Goal: Transaction & Acquisition: Obtain resource

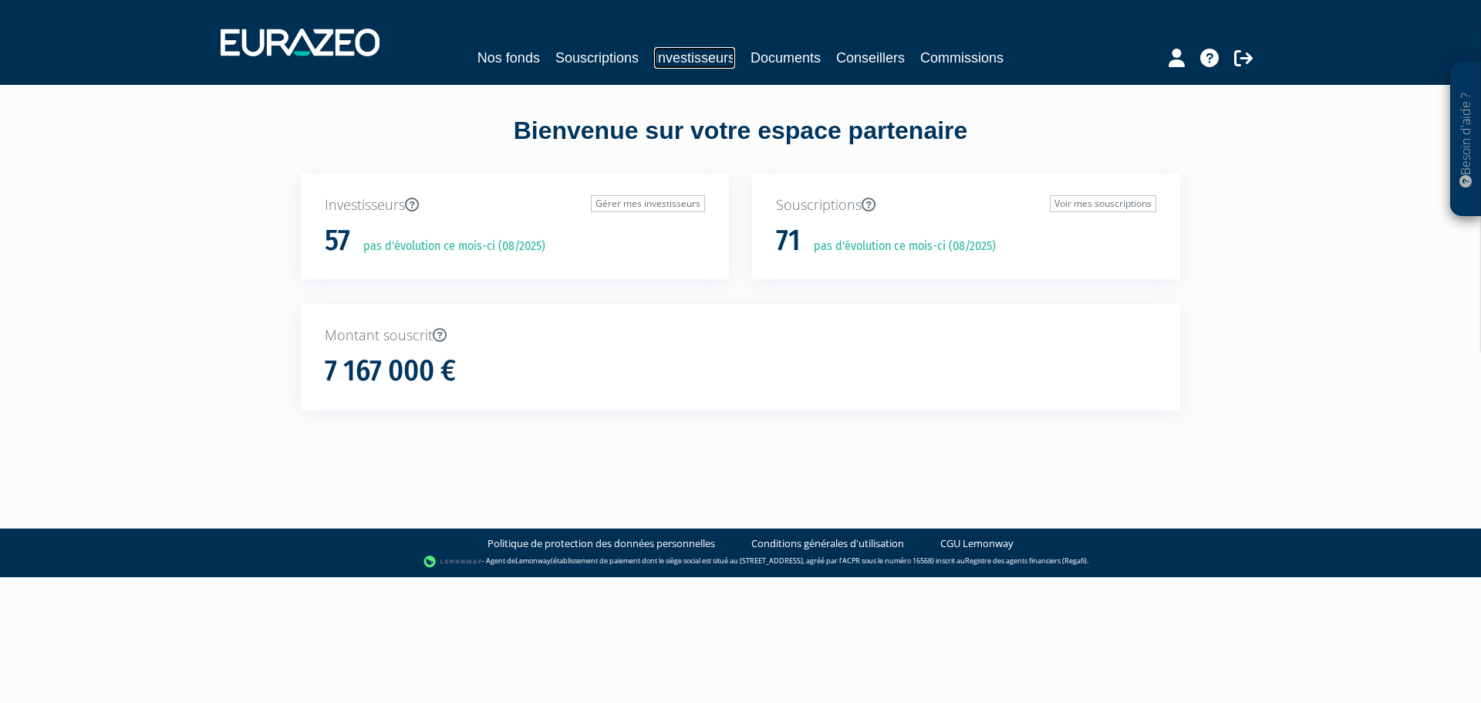
click at [684, 60] on link "Investisseurs" at bounding box center [694, 58] width 81 height 22
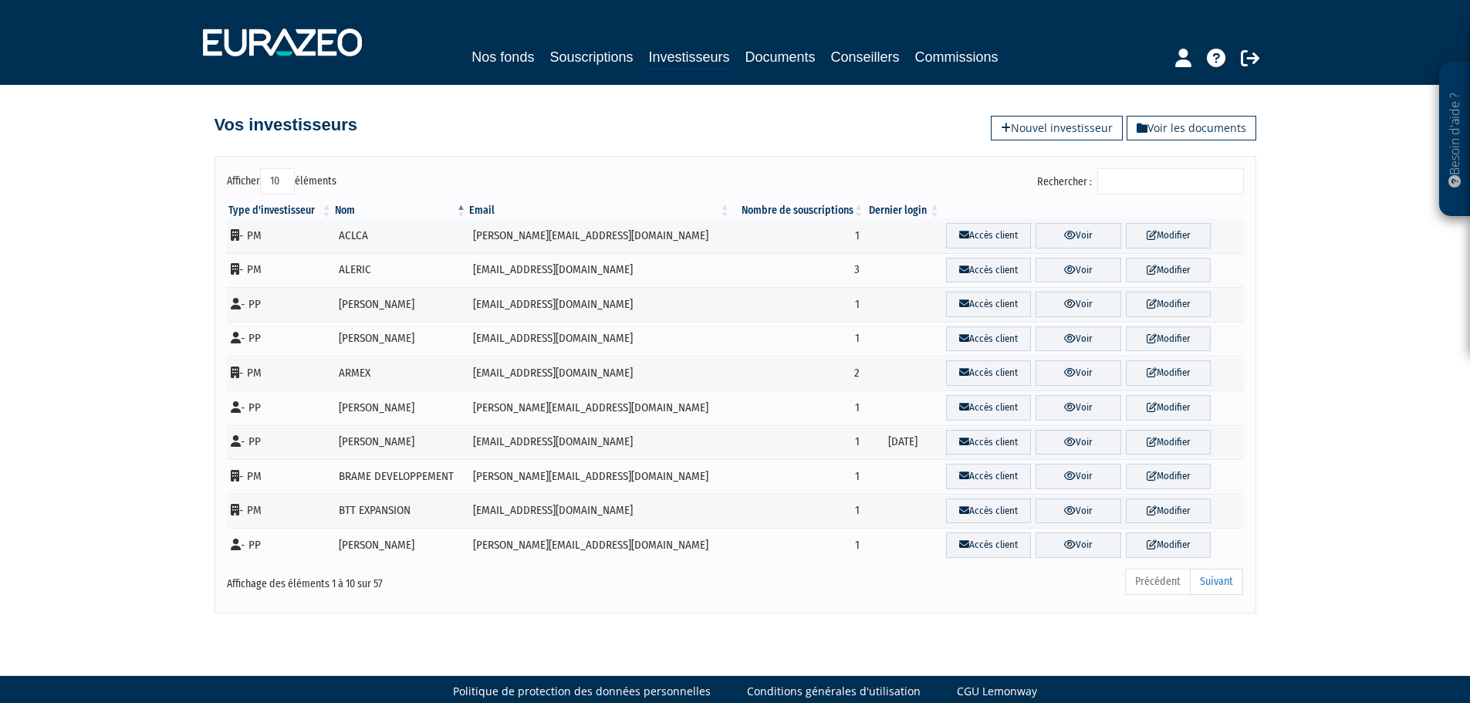
click at [1142, 174] on input "Rechercher :" at bounding box center [1170, 181] width 147 height 26
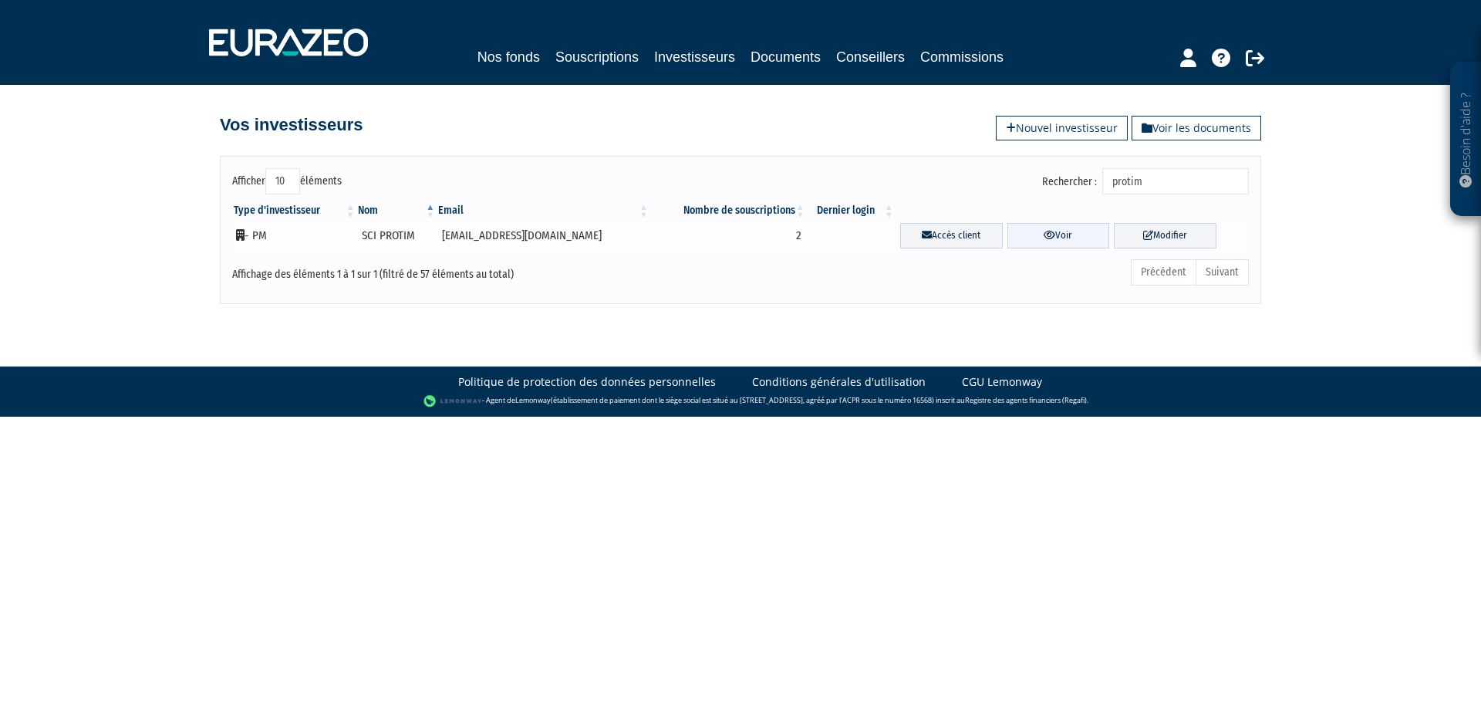
type input "protim"
click at [1048, 235] on link "Voir" at bounding box center [1059, 235] width 103 height 25
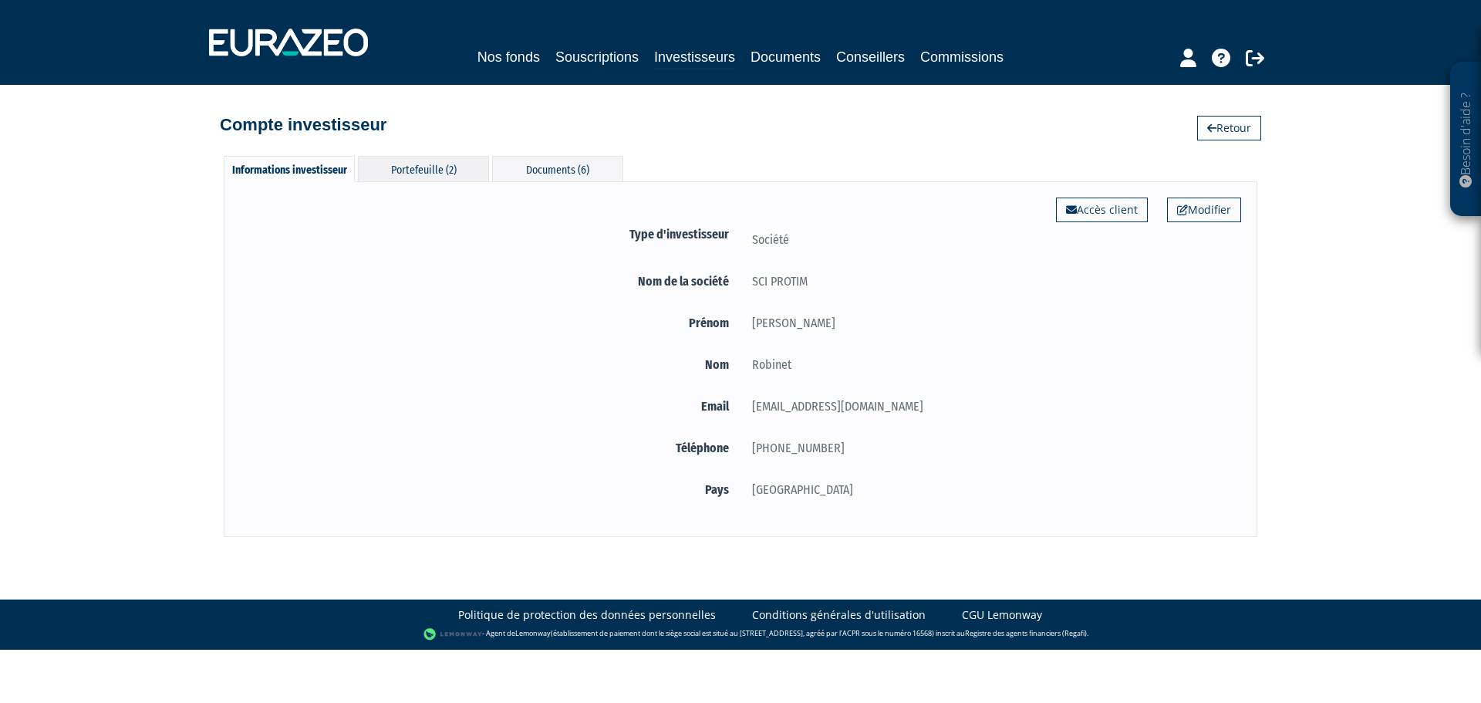
click at [420, 174] on div "Portefeuille (2)" at bounding box center [423, 168] width 131 height 25
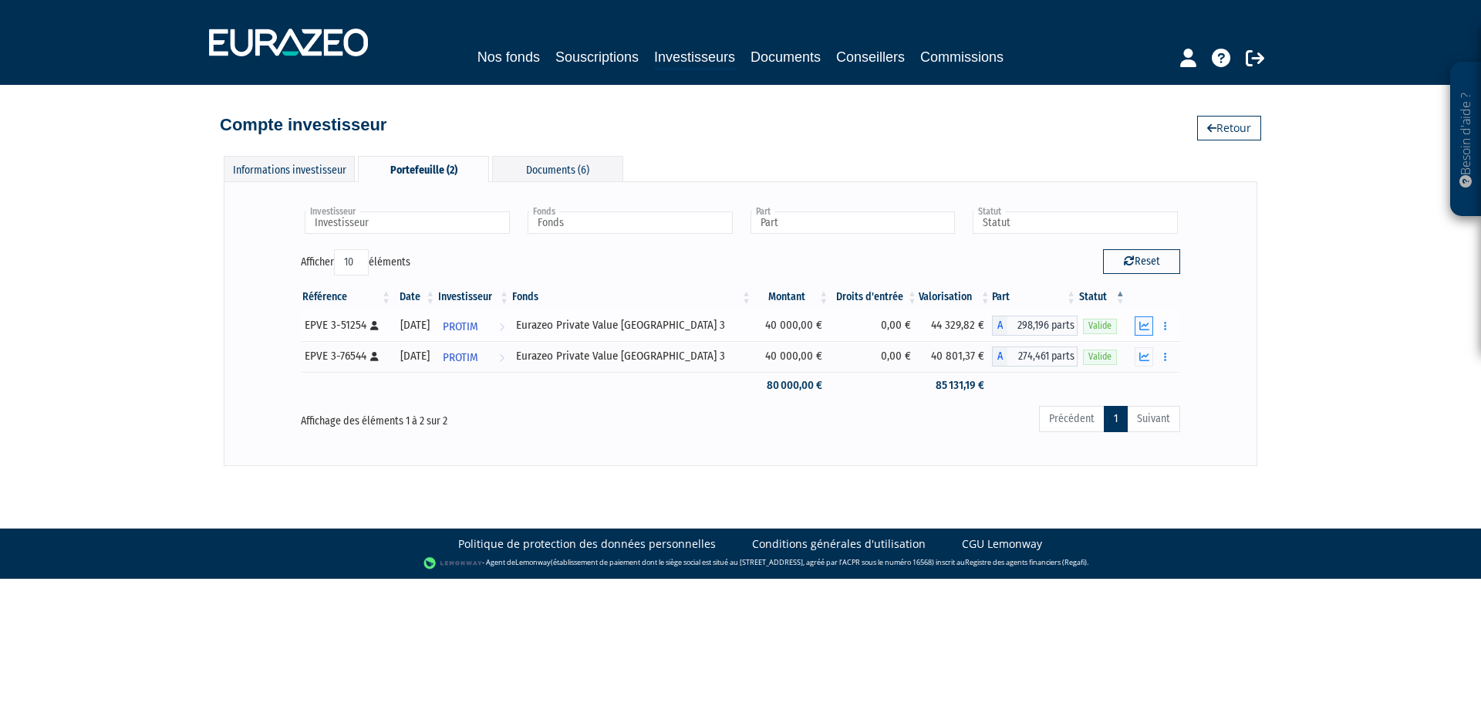
click at [1142, 326] on icon "button" at bounding box center [1145, 326] width 10 height 10
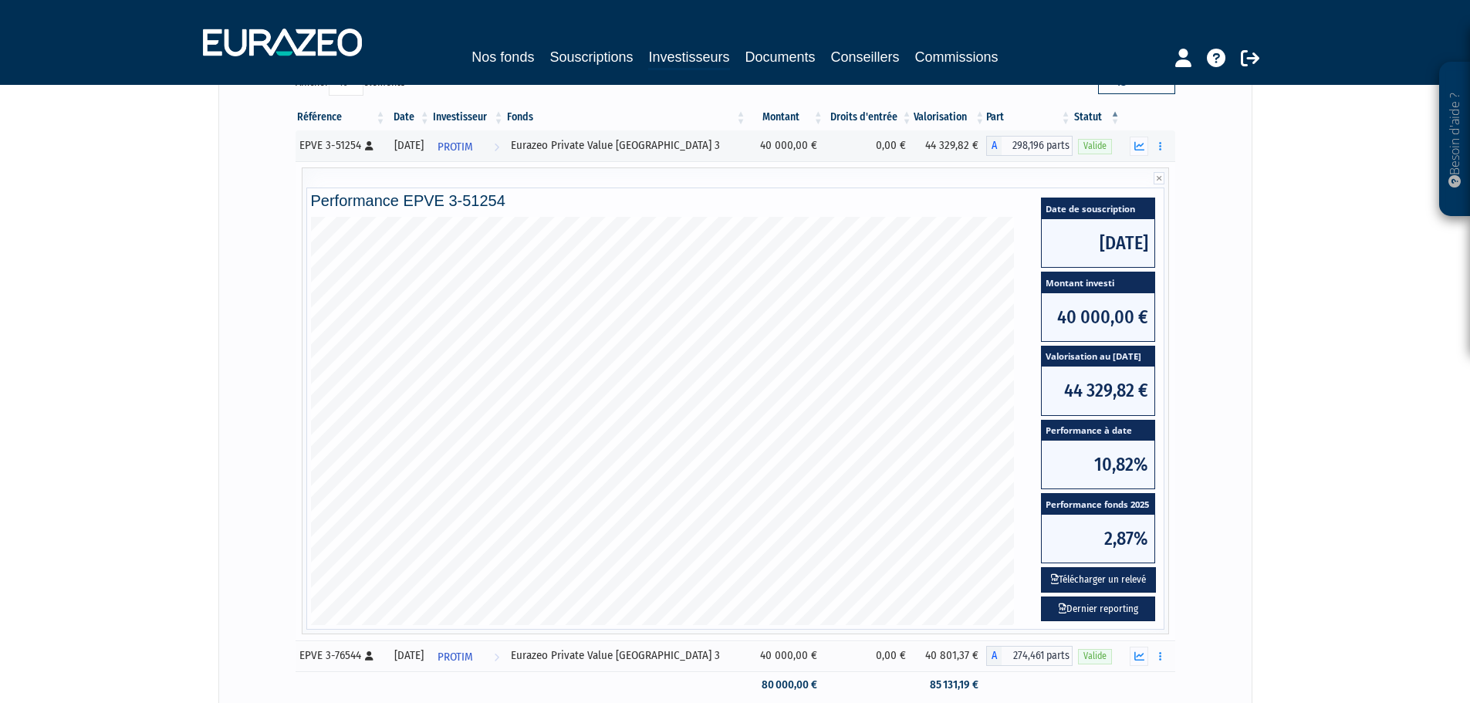
scroll to position [231, 0]
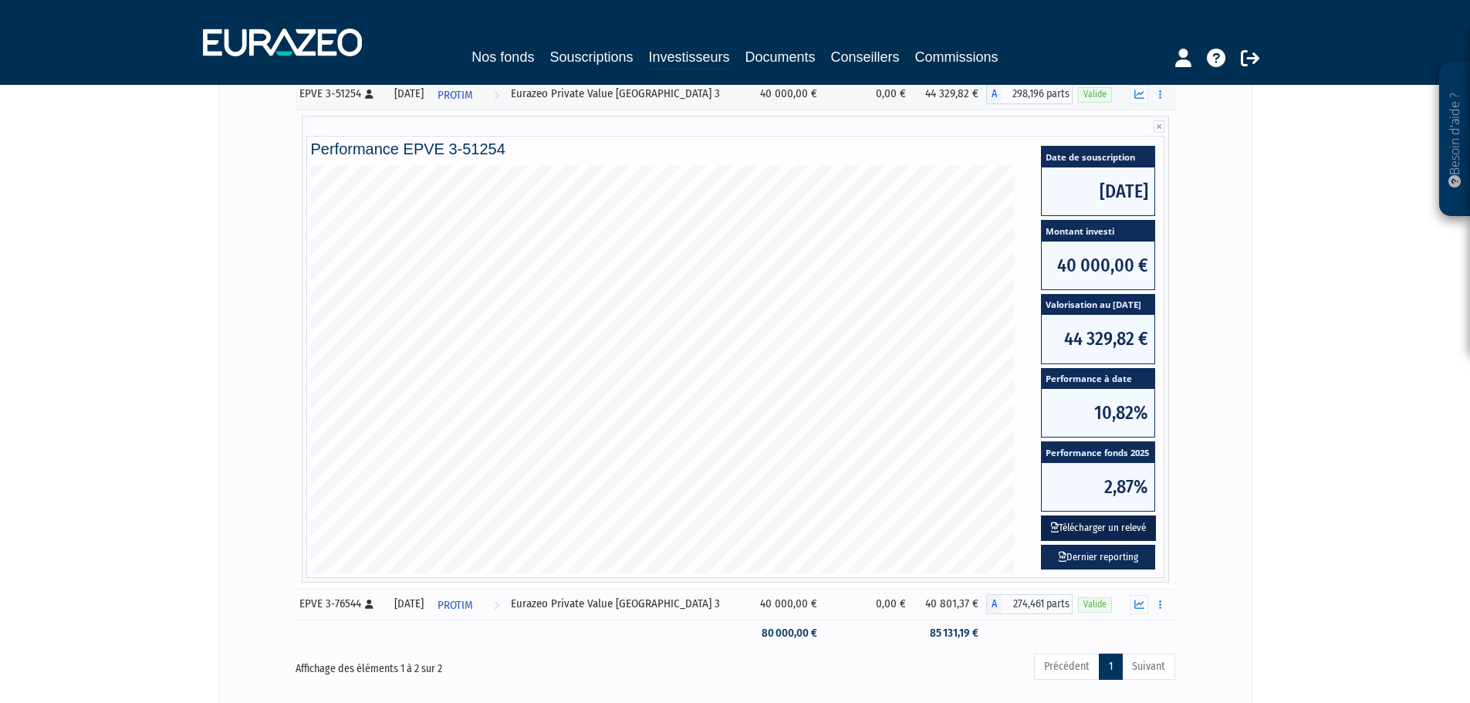
click at [1086, 528] on button "Télécharger un relevé" at bounding box center [1098, 527] width 115 height 25
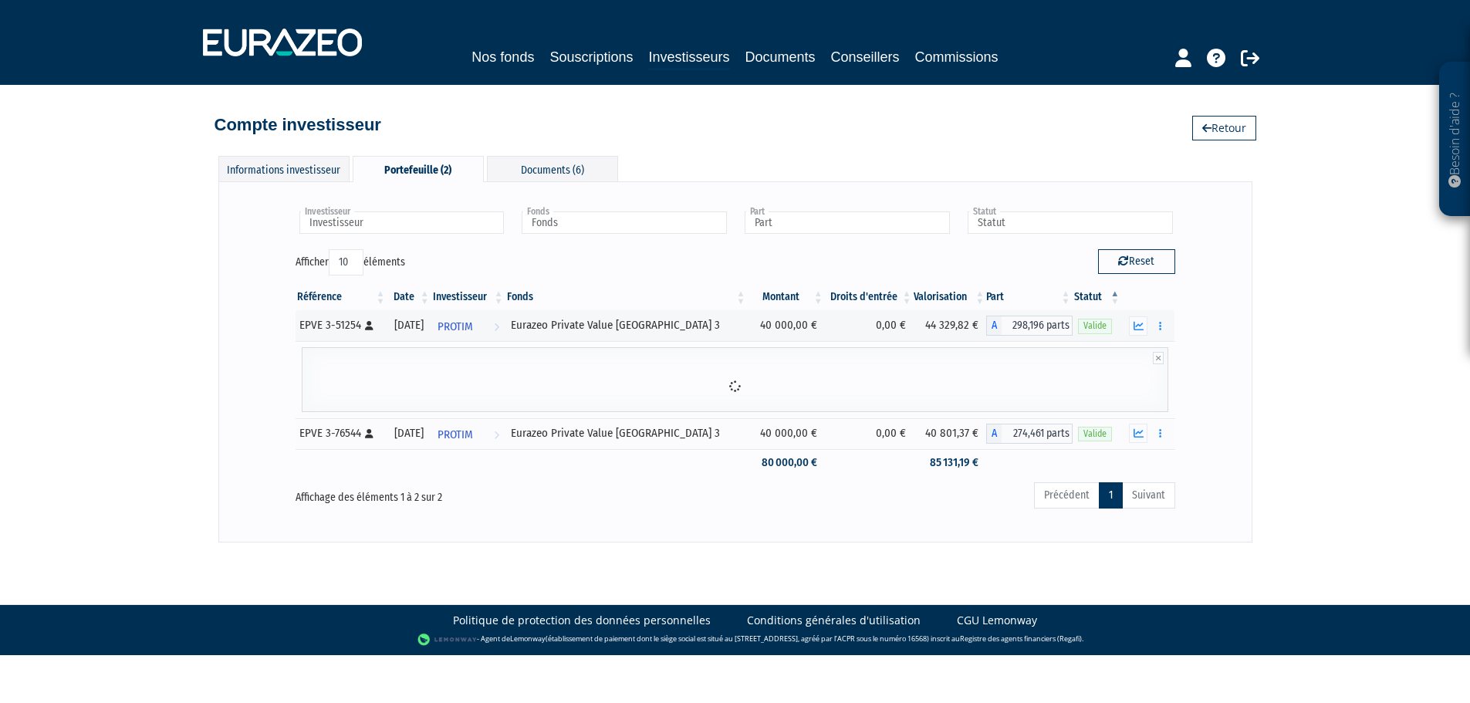
scroll to position [0, 0]
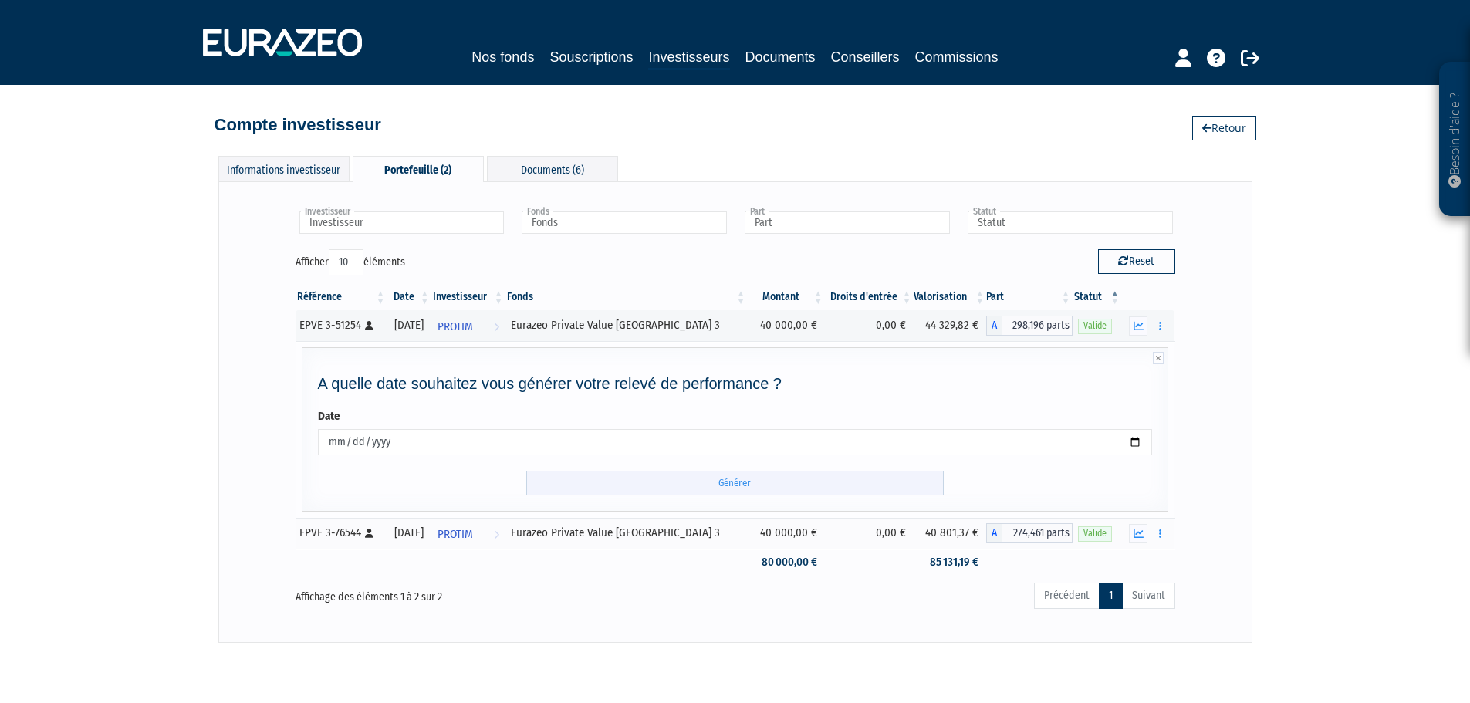
click at [739, 482] on input "Générer" at bounding box center [734, 483] width 417 height 25
click at [539, 169] on div "Documents (6)" at bounding box center [552, 168] width 131 height 25
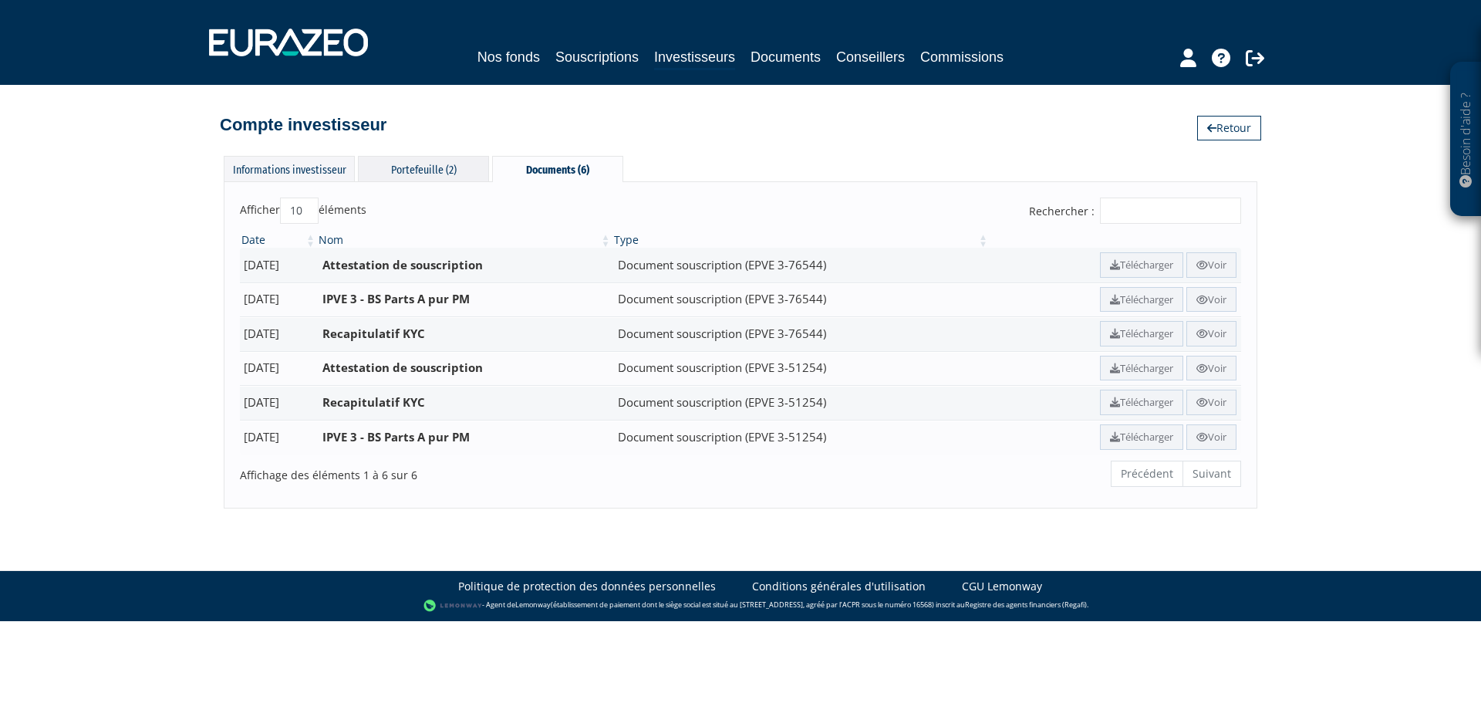
click at [431, 166] on div "Portefeuille (2)" at bounding box center [423, 168] width 131 height 25
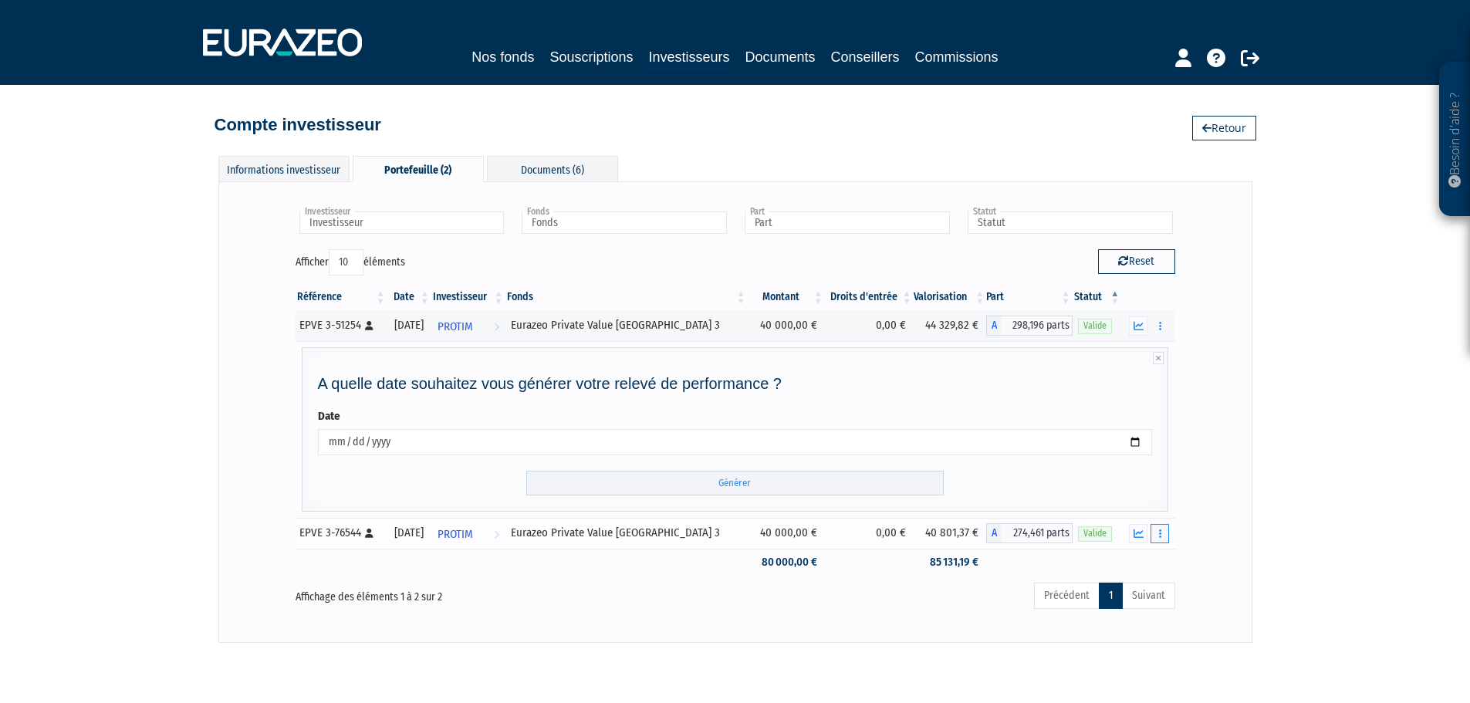
click at [1160, 354] on icon at bounding box center [1158, 358] width 11 height 12
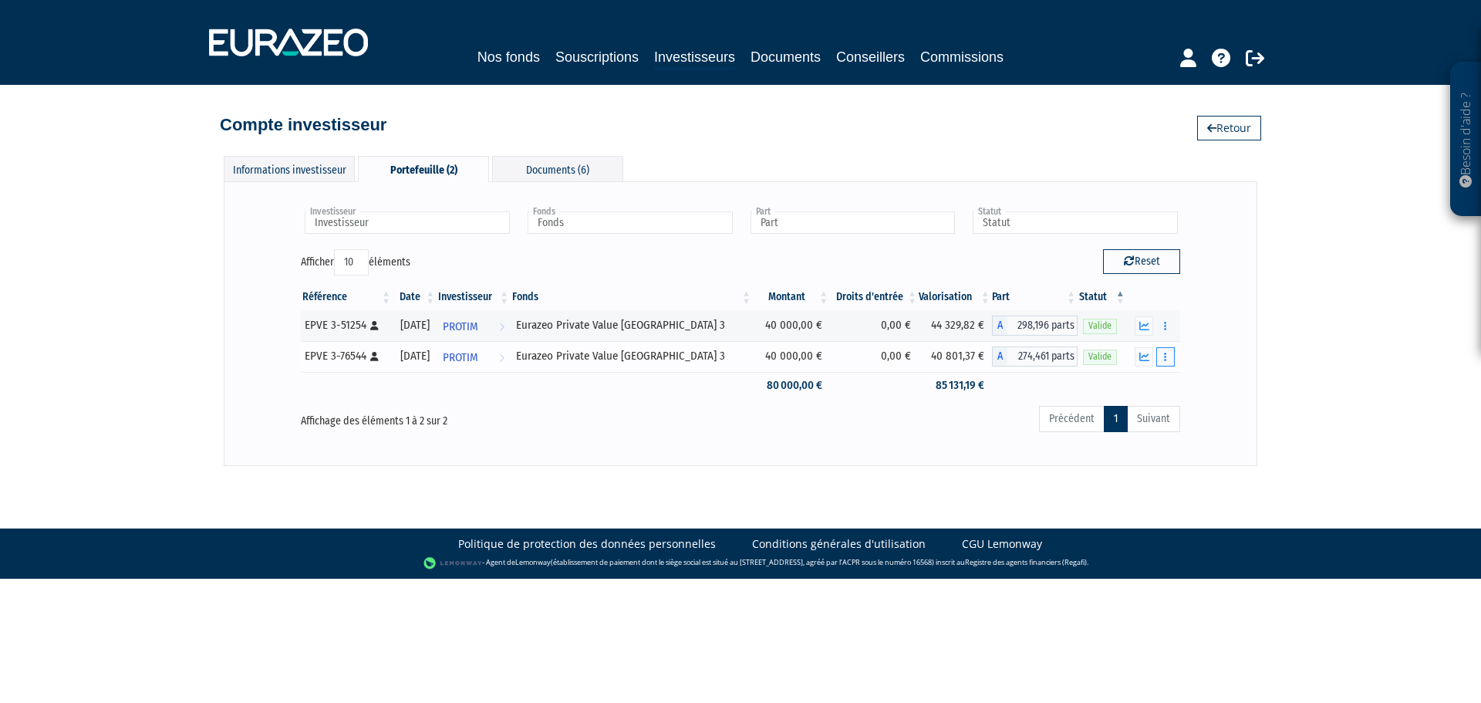
click at [1167, 356] on button "button" at bounding box center [1166, 356] width 19 height 19
click at [1146, 356] on icon "button" at bounding box center [1145, 357] width 10 height 10
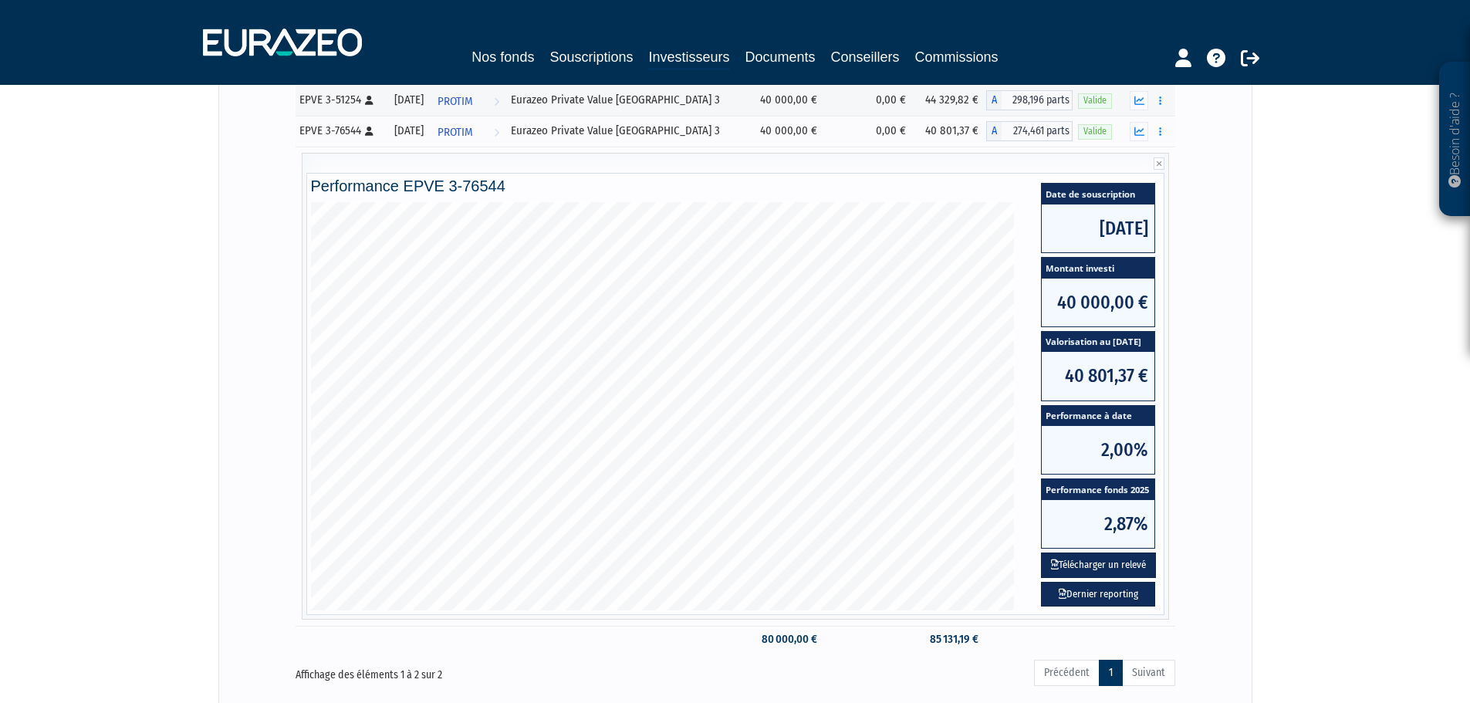
scroll to position [231, 0]
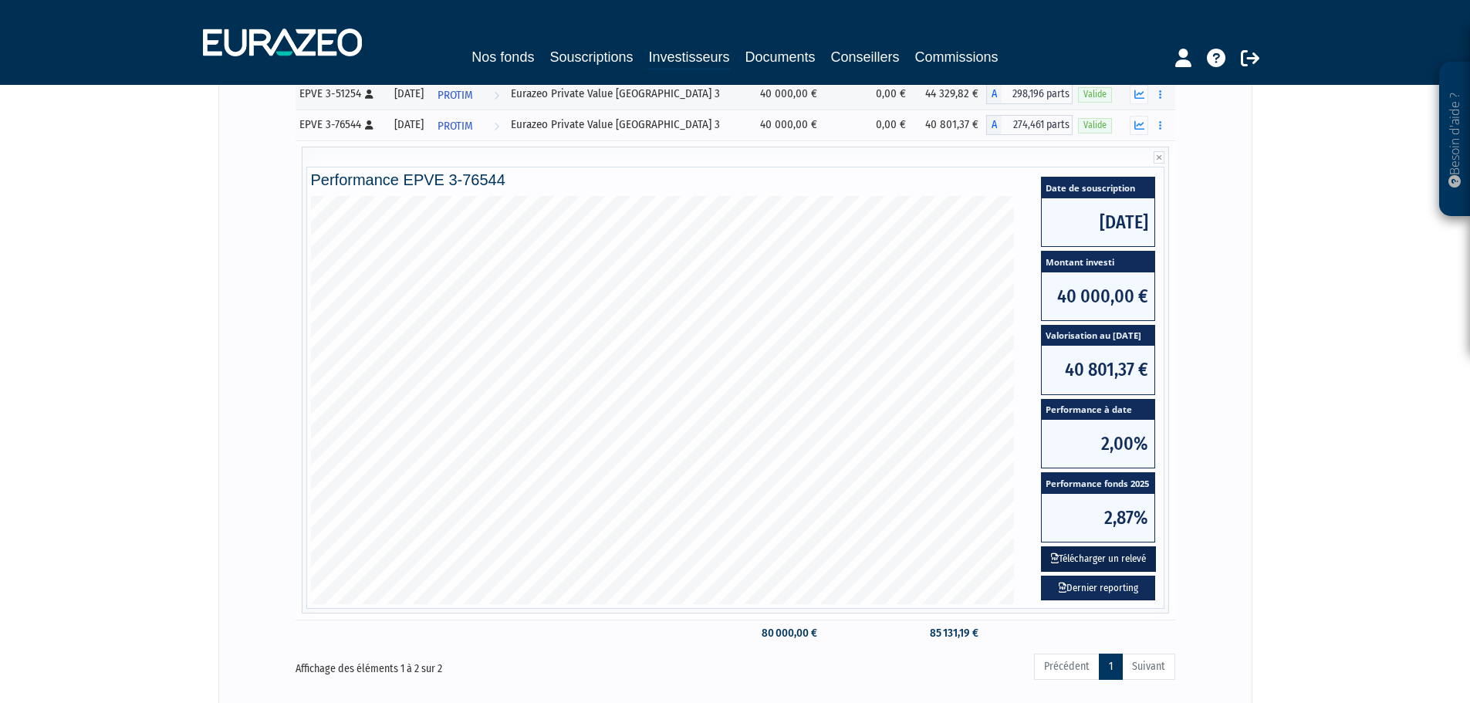
click at [1106, 556] on button "Télécharger un relevé" at bounding box center [1098, 558] width 115 height 25
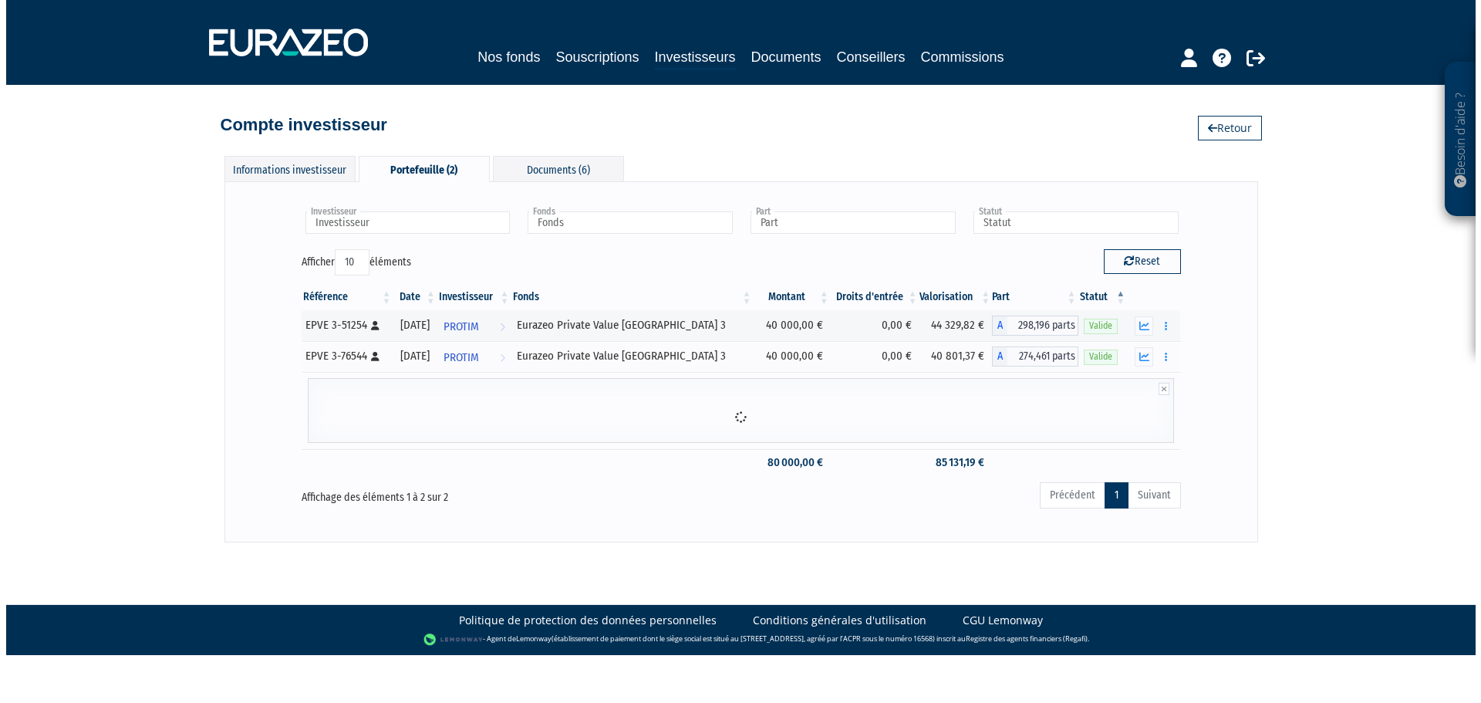
scroll to position [0, 0]
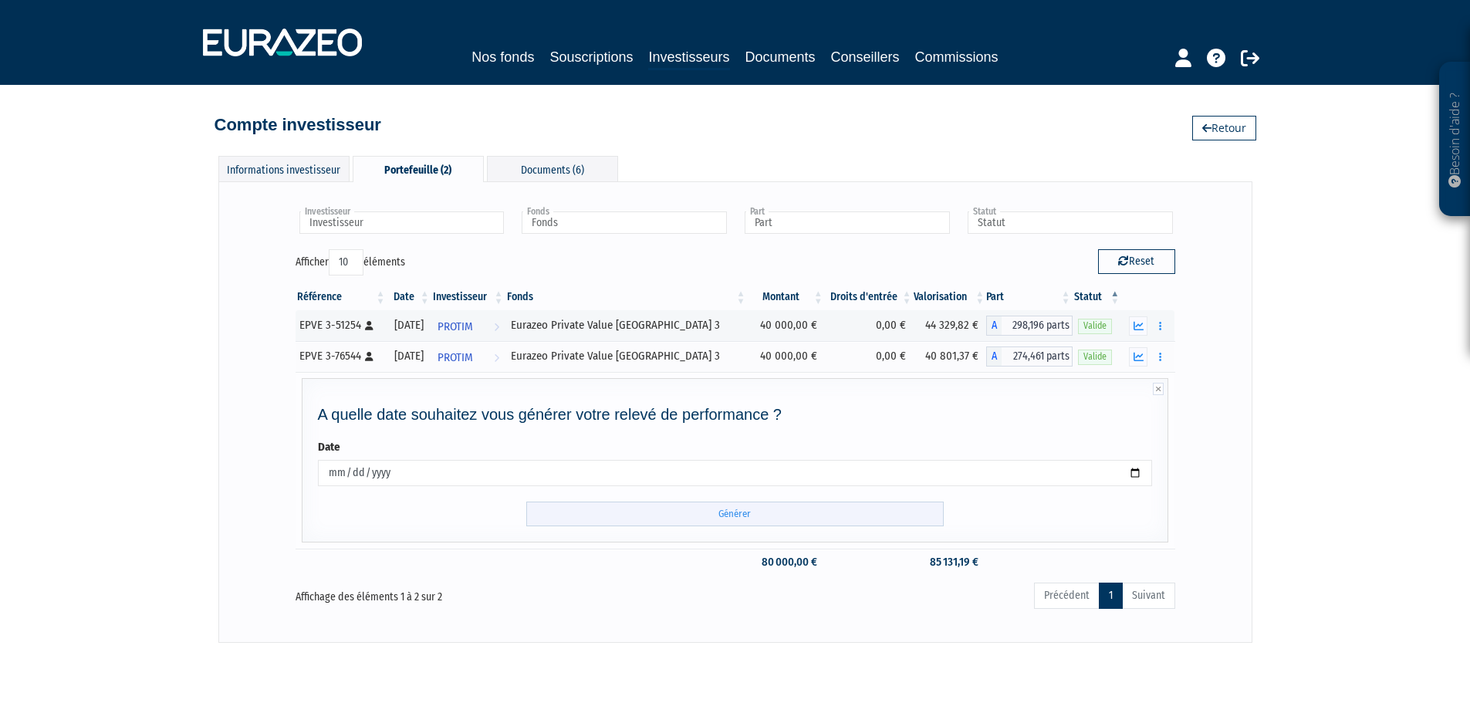
click at [744, 512] on input "Générer" at bounding box center [734, 514] width 417 height 25
click at [551, 169] on div "Documents (6)" at bounding box center [552, 168] width 131 height 25
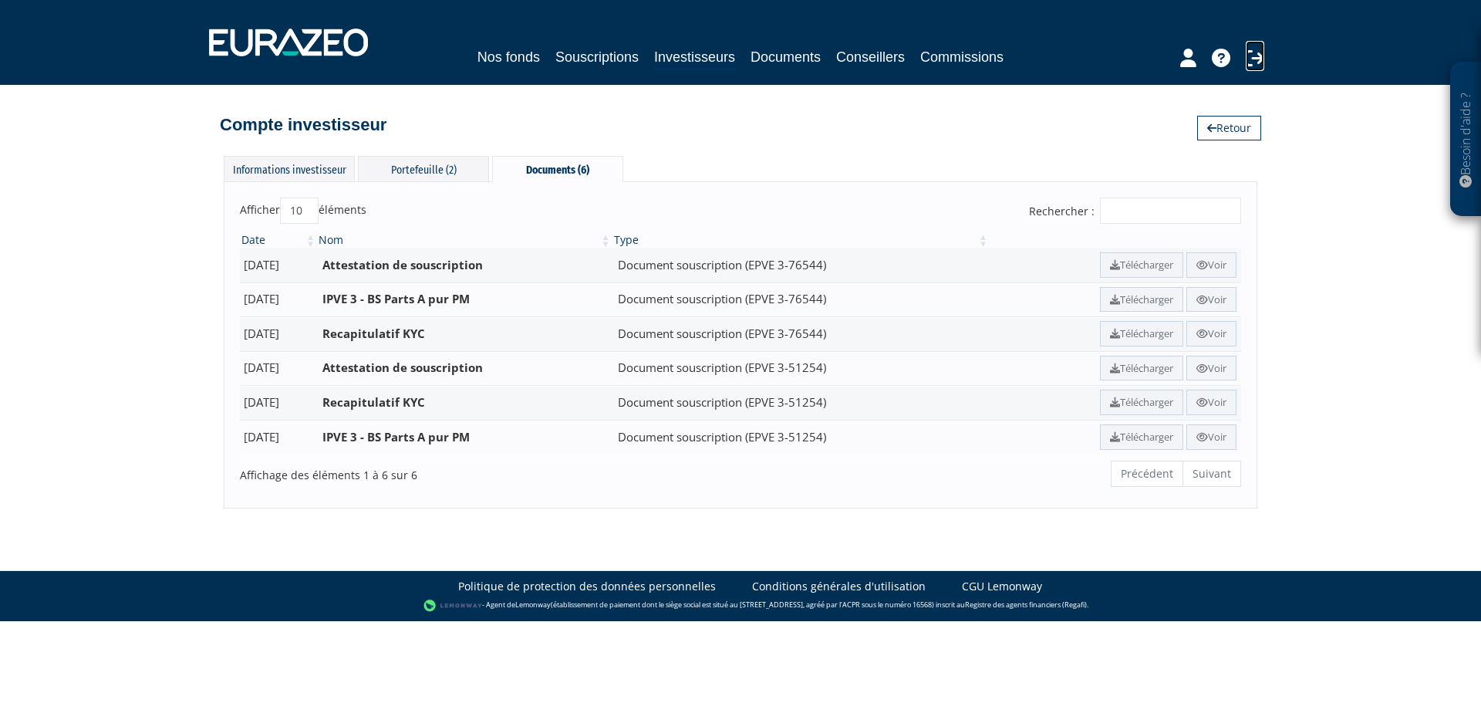
click at [1255, 55] on icon at bounding box center [1255, 58] width 19 height 19
